Goal: Browse casually

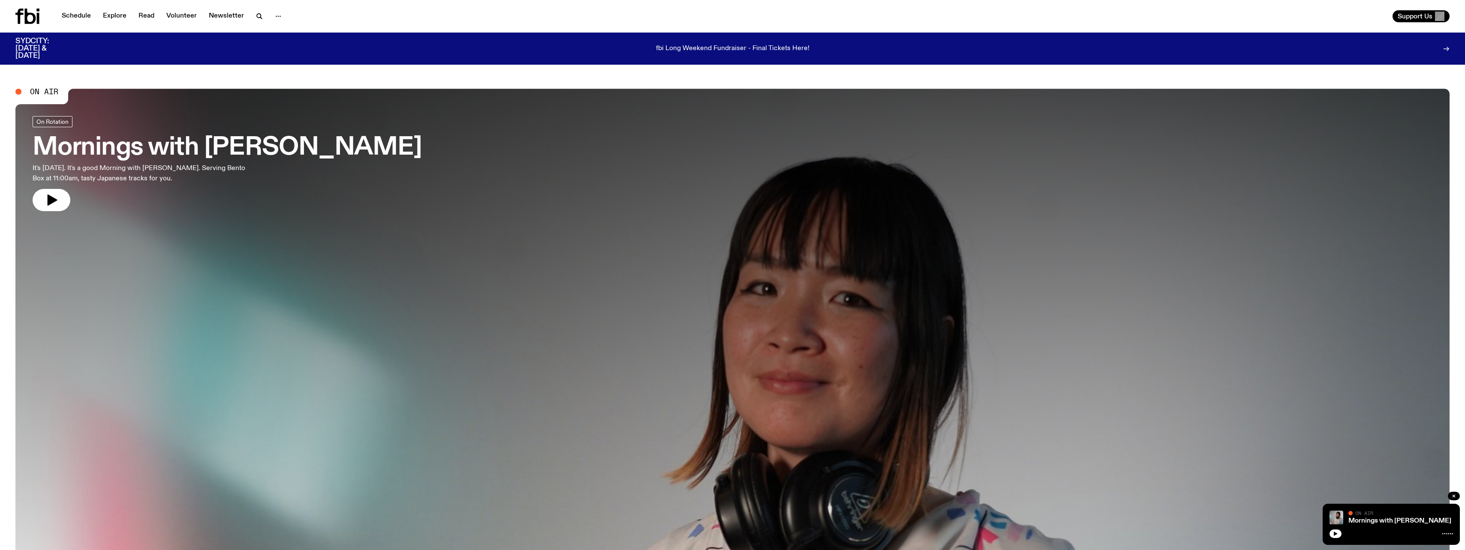
drag, startPoint x: 50, startPoint y: 199, endPoint x: 58, endPoint y: 184, distance: 16.9
click at [50, 199] on icon "button" at bounding box center [53, 200] width 10 height 11
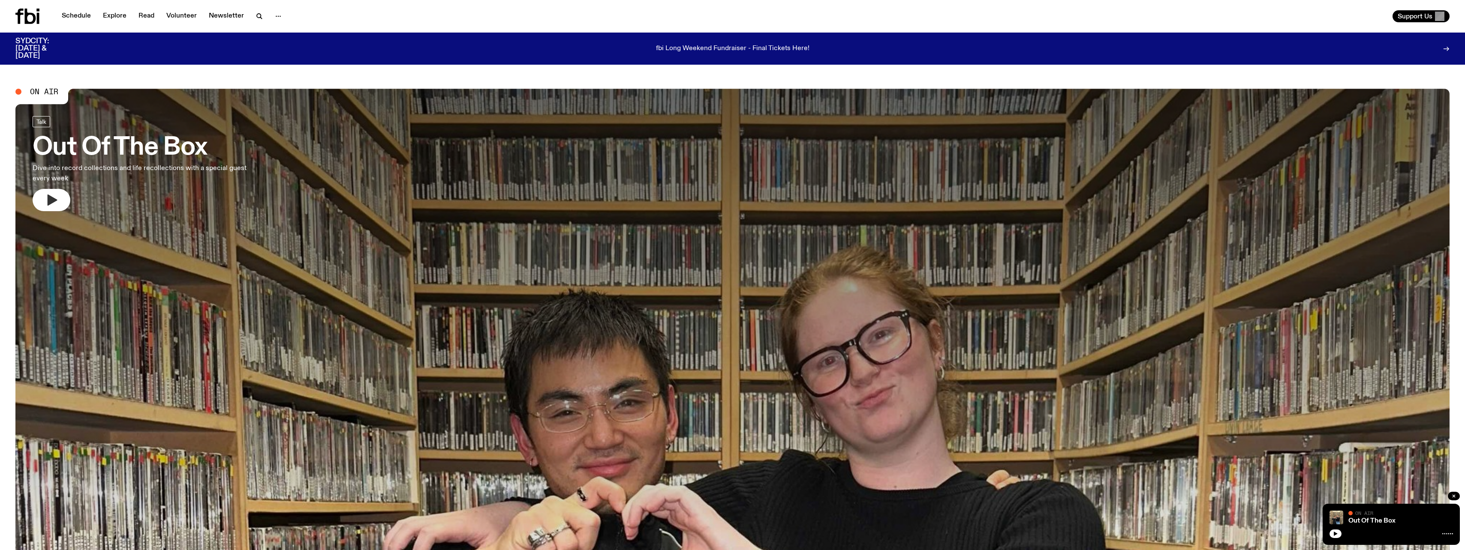
drag, startPoint x: 55, startPoint y: 198, endPoint x: 65, endPoint y: 193, distance: 11.5
click at [55, 198] on icon "button" at bounding box center [52, 200] width 14 height 14
